Goal: Task Accomplishment & Management: Use online tool/utility

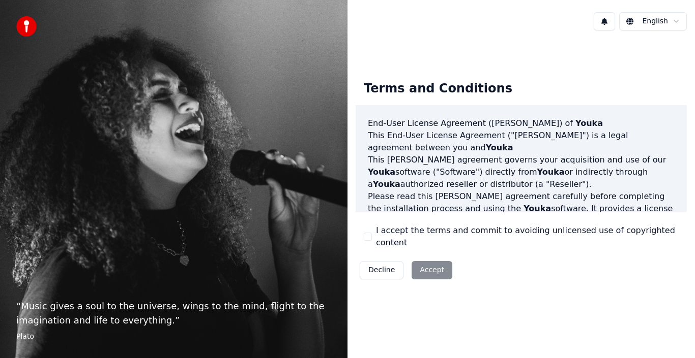
click at [433, 264] on div "Decline Accept" at bounding box center [405, 270] width 101 height 26
click at [429, 263] on div "Decline Accept" at bounding box center [405, 270] width 101 height 26
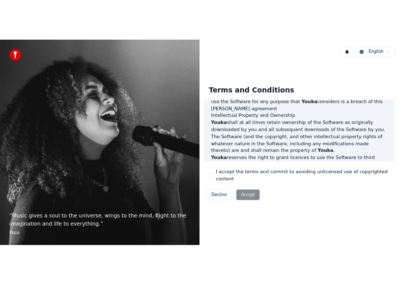
scroll to position [698, 0]
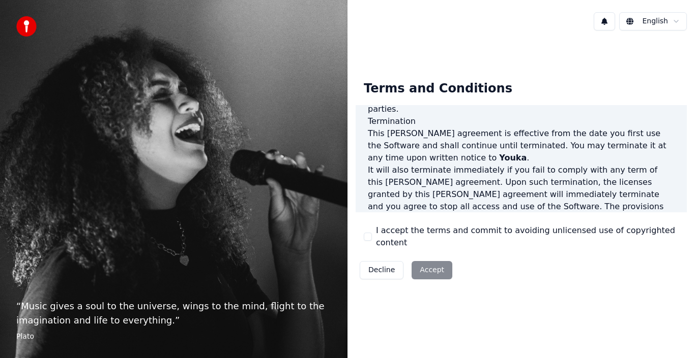
click at [367, 235] on button "I accept the terms and commit to avoiding unlicensed use of copyrighted content" at bounding box center [368, 237] width 8 height 8
click at [423, 263] on button "Accept" at bounding box center [431, 270] width 41 height 18
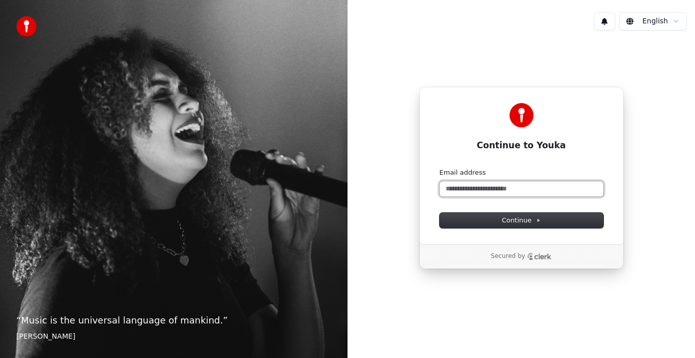
click at [463, 184] on input "Email address" at bounding box center [521, 189] width 164 height 15
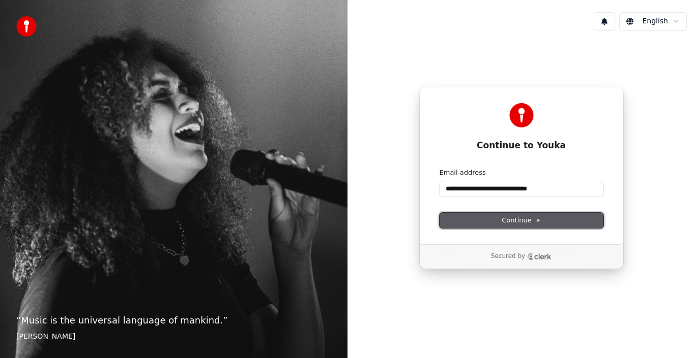
click at [517, 218] on span "Continue" at bounding box center [520, 220] width 39 height 9
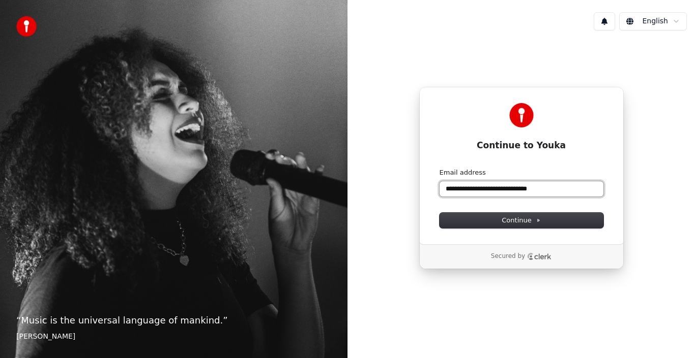
click at [551, 191] on input "**********" at bounding box center [521, 189] width 164 height 15
click at [532, 190] on input "**********" at bounding box center [521, 189] width 164 height 15
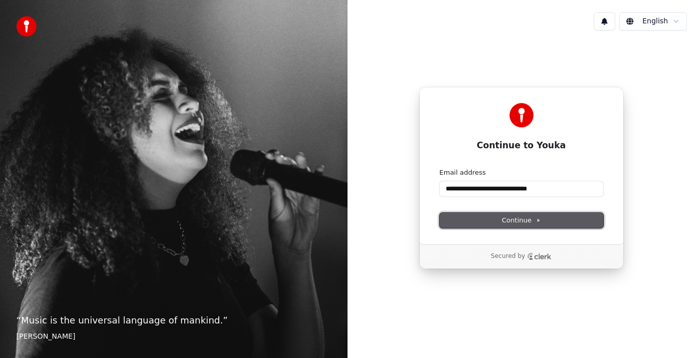
click at [519, 222] on span "Continue" at bounding box center [520, 220] width 39 height 9
type input "**********"
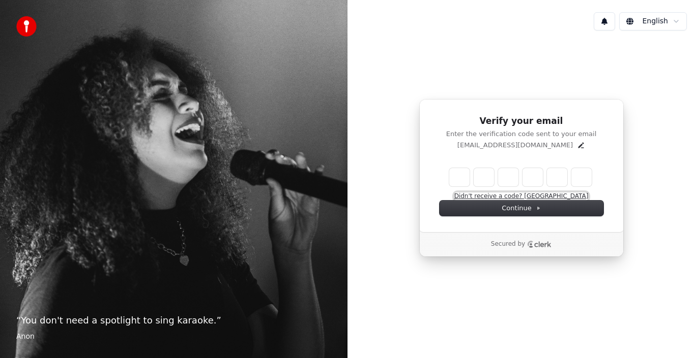
click at [515, 196] on button "Didn't receive a code? [GEOGRAPHIC_DATA]" at bounding box center [521, 197] width 134 height 8
click at [401, 236] on div "Verify your email Enter the verification code sent to your email hendrienacecic…" at bounding box center [520, 178] width 347 height 279
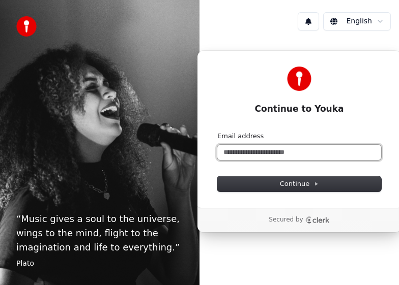
click at [233, 151] on input "Email address" at bounding box center [299, 152] width 164 height 15
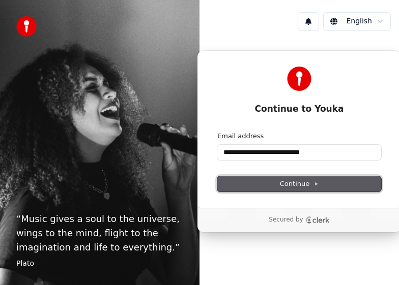
click at [288, 183] on span "Continue" at bounding box center [299, 183] width 39 height 9
type input "**********"
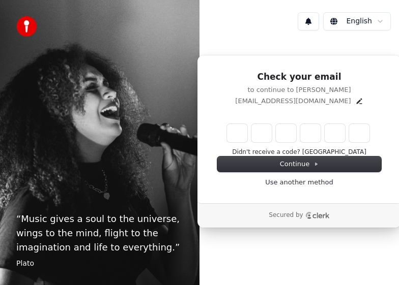
click at [235, 147] on div "Enter the 6 -digit verification code Didn't receive a code? [GEOGRAPHIC_DATA]" at bounding box center [299, 139] width 164 height 35
click at [236, 145] on div "Enter the 6 -digit verification code Didn't receive a code? [GEOGRAPHIC_DATA]" at bounding box center [299, 139] width 164 height 35
click at [236, 138] on input "Enter verification code. Digit 1" at bounding box center [237, 133] width 20 height 18
type input "*"
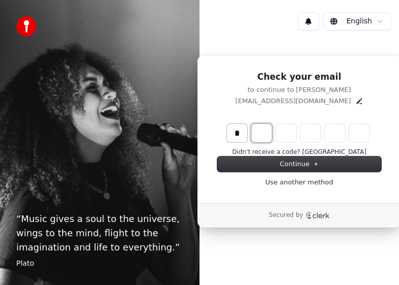
type input "*"
type input "**"
type input "*"
type input "***"
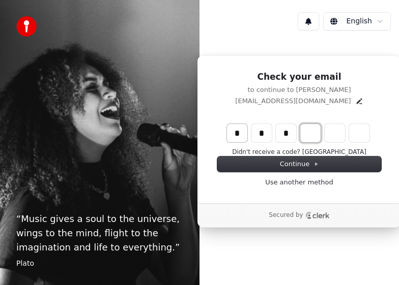
type input "*"
type input "****"
type input "*"
type input "******"
type input "*"
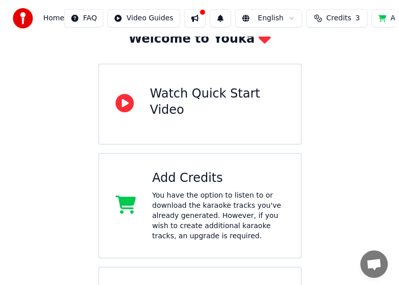
scroll to position [144, 0]
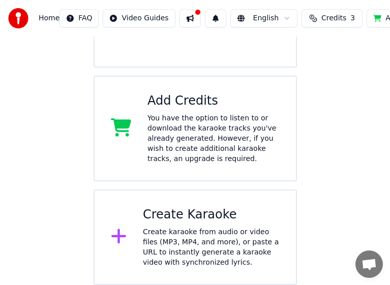
click at [157, 217] on div "Create Karaoke" at bounding box center [211, 215] width 137 height 16
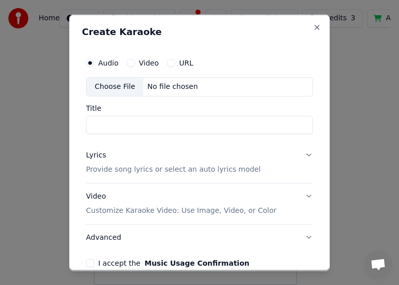
click at [120, 86] on div "Choose File" at bounding box center [114, 86] width 57 height 18
click at [132, 65] on button "Video" at bounding box center [131, 62] width 8 height 8
click at [113, 89] on div "Choose File" at bounding box center [114, 86] width 57 height 18
type input "**********"
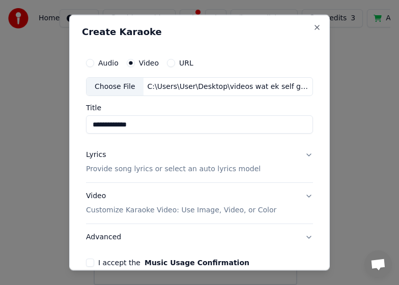
click at [211, 173] on p "Provide song lyrics or select an auto lyrics model" at bounding box center [173, 169] width 174 height 10
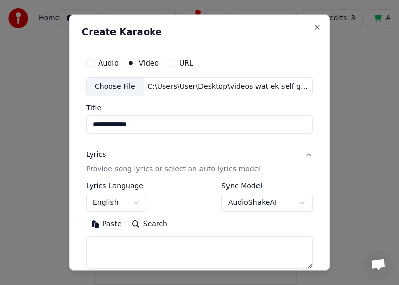
click at [211, 173] on p "Provide song lyrics or select an auto lyrics model" at bounding box center [173, 169] width 174 height 10
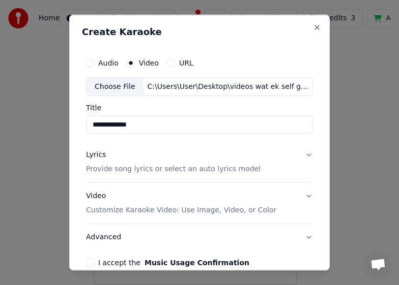
click at [89, 263] on button "I accept the Music Usage Confirmation" at bounding box center [90, 263] width 8 height 8
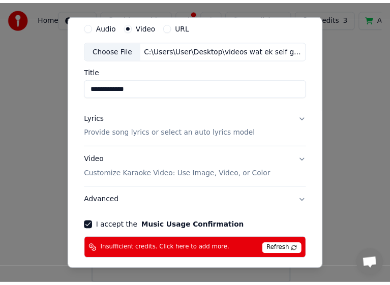
scroll to position [81, 0]
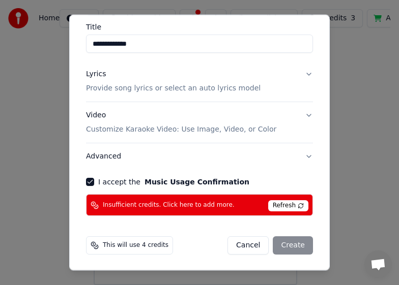
click at [274, 206] on span "Refresh" at bounding box center [288, 205] width 40 height 11
click at [279, 201] on span "Refresh" at bounding box center [288, 205] width 40 height 11
click at [238, 244] on button "Cancel" at bounding box center [247, 245] width 41 height 18
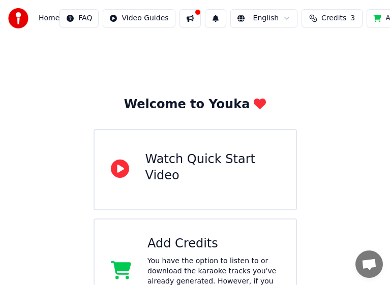
scroll to position [0, 0]
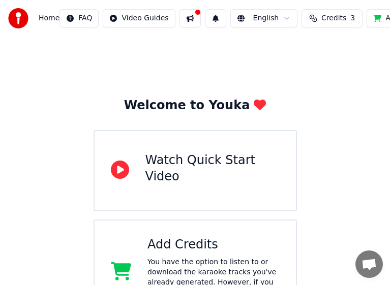
click at [48, 17] on span "Home" at bounding box center [49, 18] width 21 height 10
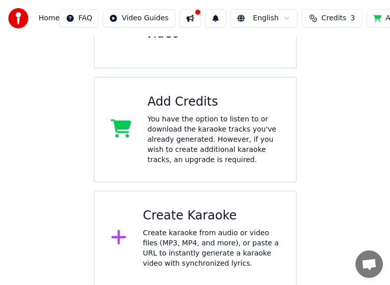
scroll to position [144, 0]
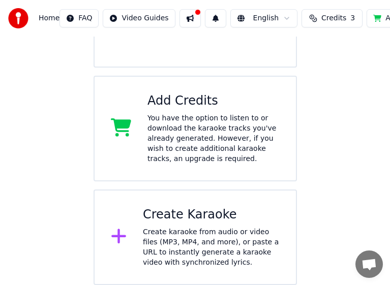
click at [45, 17] on span "Home" at bounding box center [49, 18] width 21 height 10
click at [184, 20] on button at bounding box center [189, 18] width 21 height 18
